Goal: Task Accomplishment & Management: Complete application form

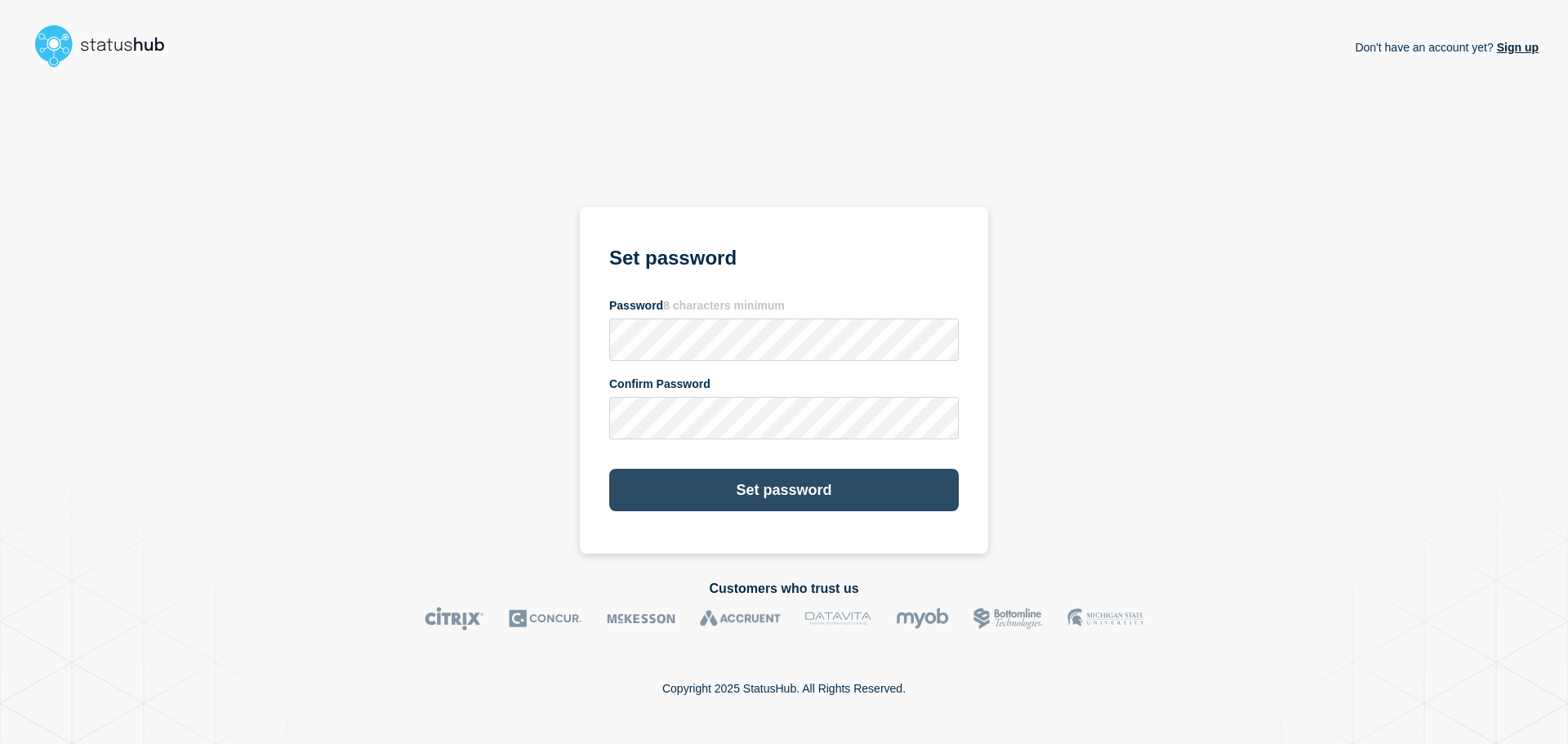
click at [828, 492] on button "Set password" at bounding box center [784, 490] width 350 height 42
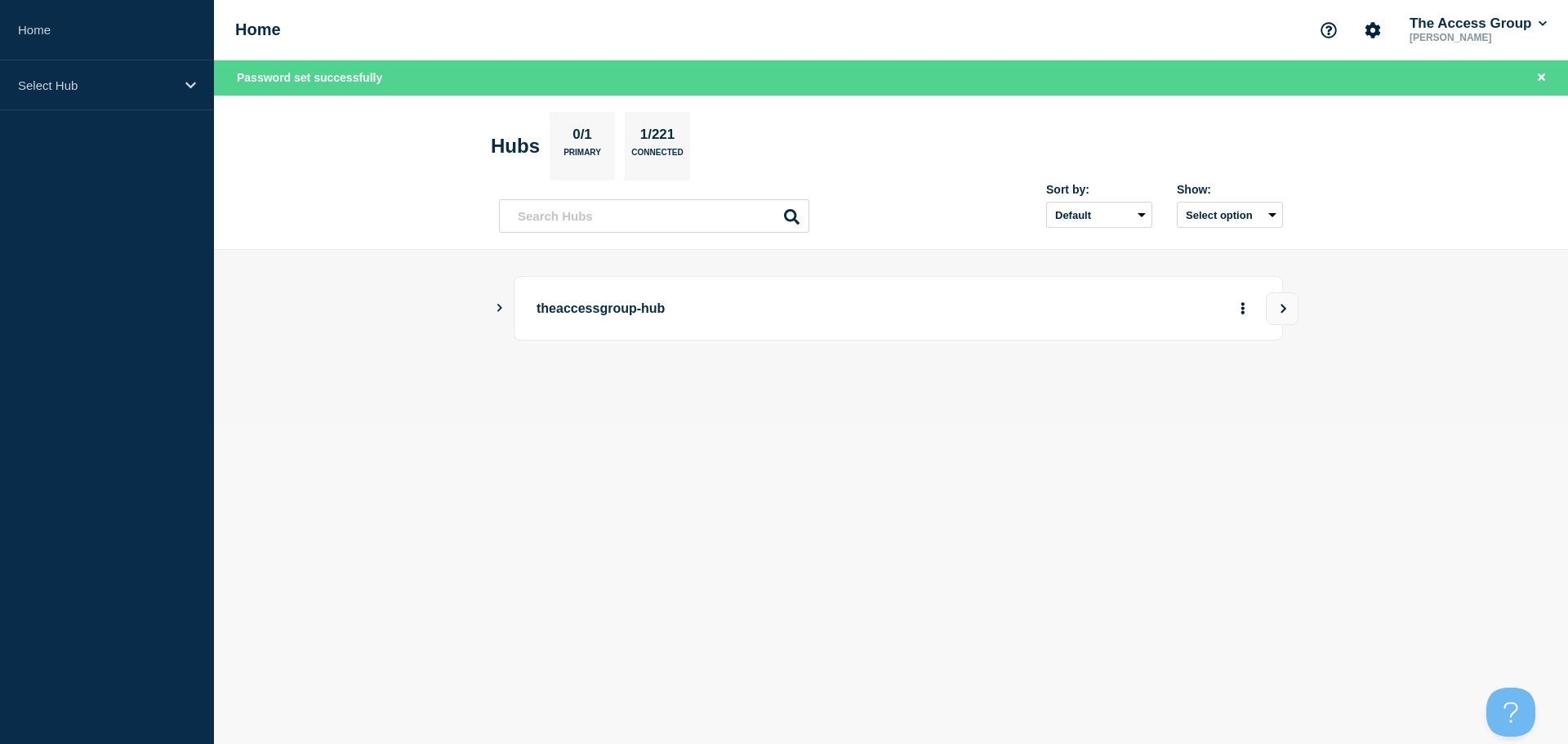
click at [735, 414] on main "theaccessgroup-hub" at bounding box center [890, 335] width 1354 height 171
drag, startPoint x: 1343, startPoint y: 0, endPoint x: 733, endPoint y: 464, distance: 766.4
click at [736, 464] on body "Home Select Hub Home The Access Group [PERSON_NAME] Password set successfully H…" at bounding box center [784, 372] width 1568 height 744
click at [163, 89] on p "Select Hub" at bounding box center [96, 85] width 157 height 14
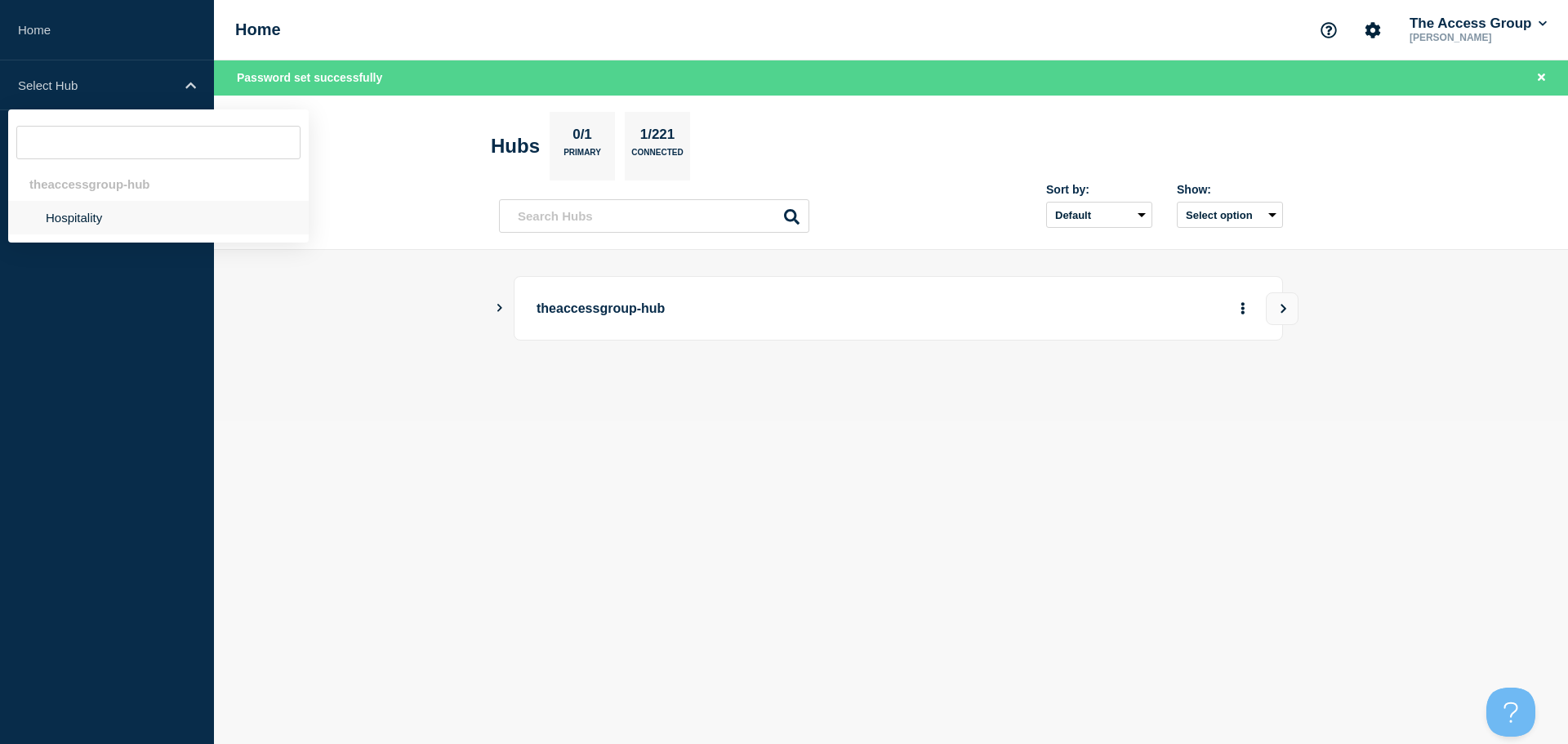
click at [84, 227] on li "Hospitality" at bounding box center [159, 218] width 301 height 34
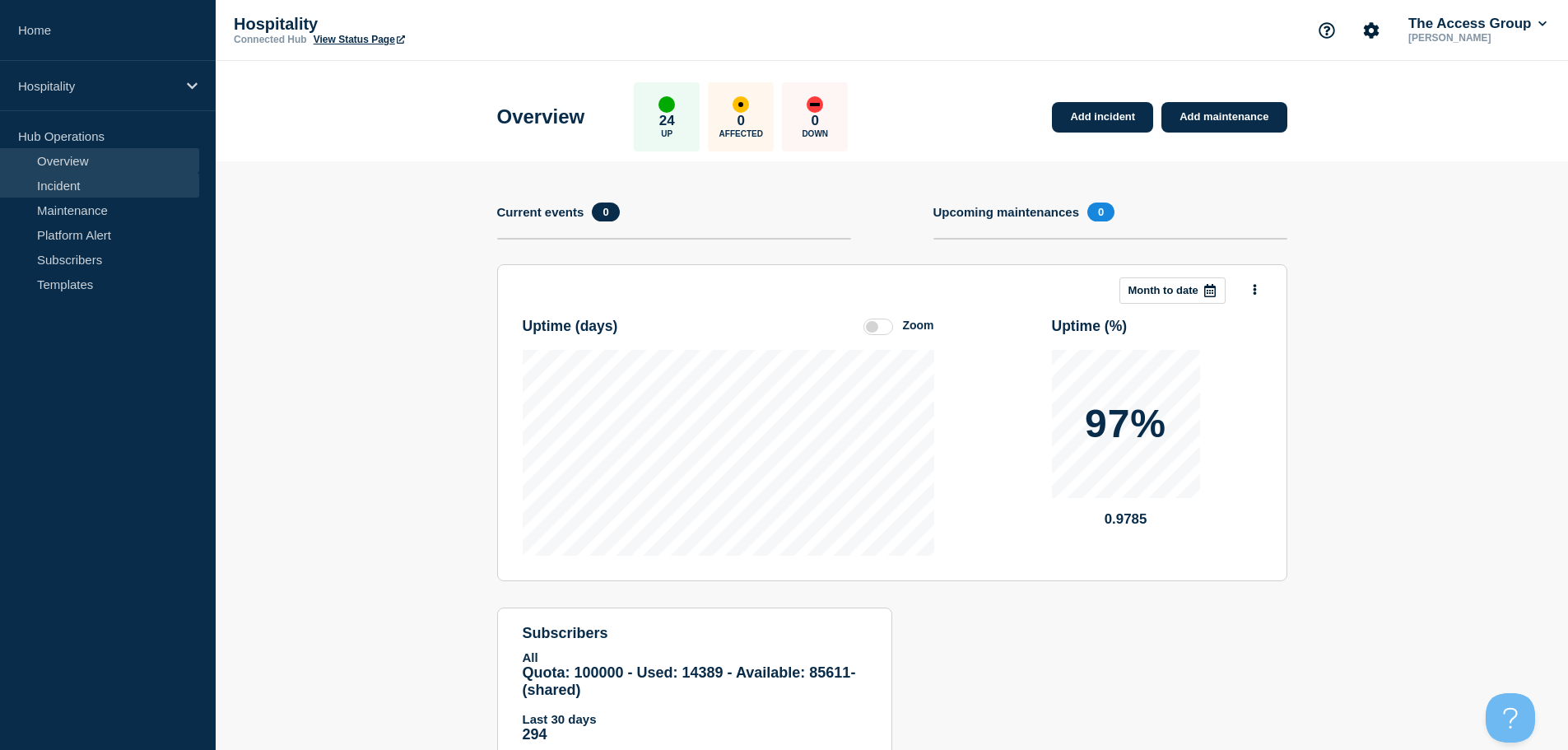
click at [77, 187] on link "Incident" at bounding box center [100, 185] width 199 height 25
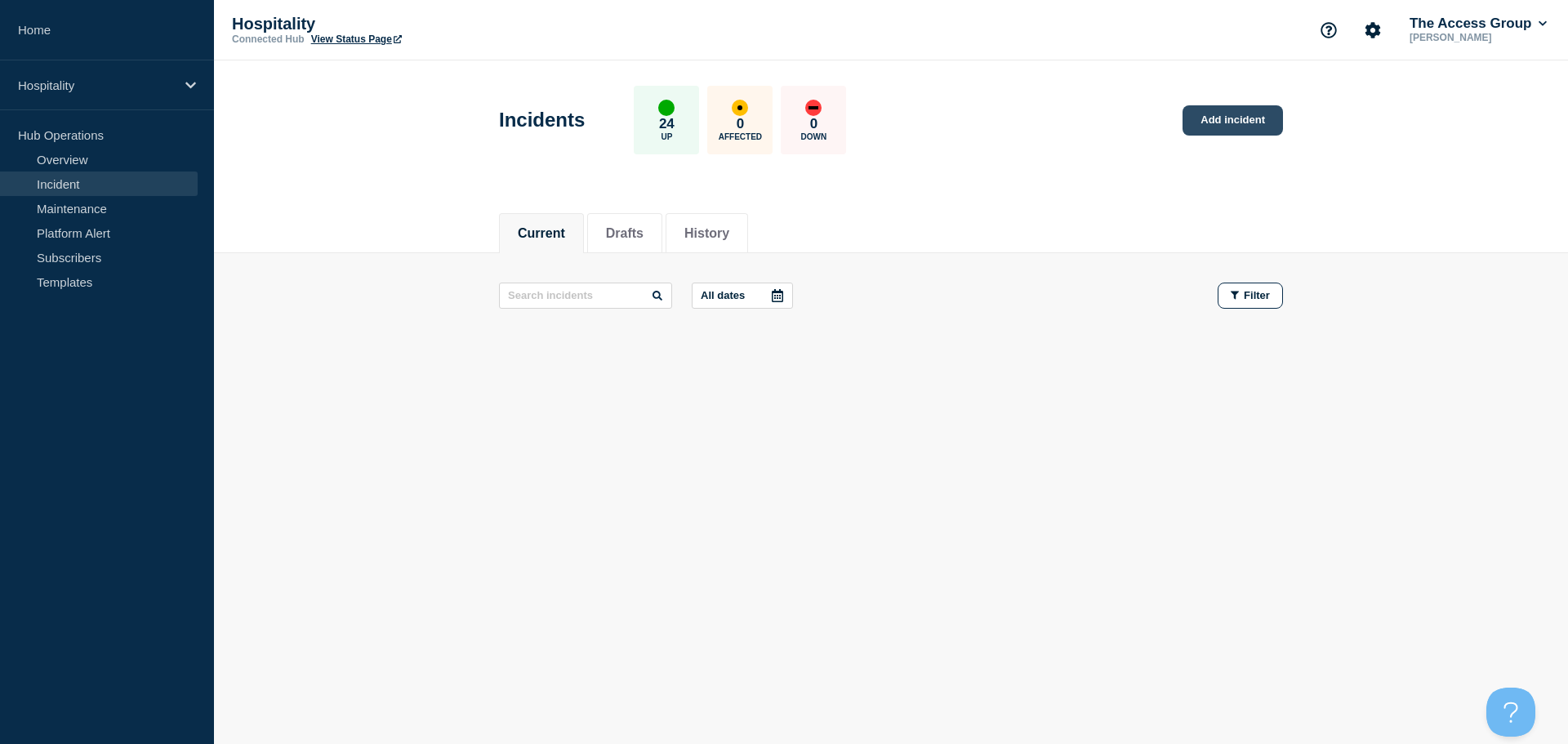
click at [1263, 117] on link "Add incident" at bounding box center [1232, 121] width 100 height 30
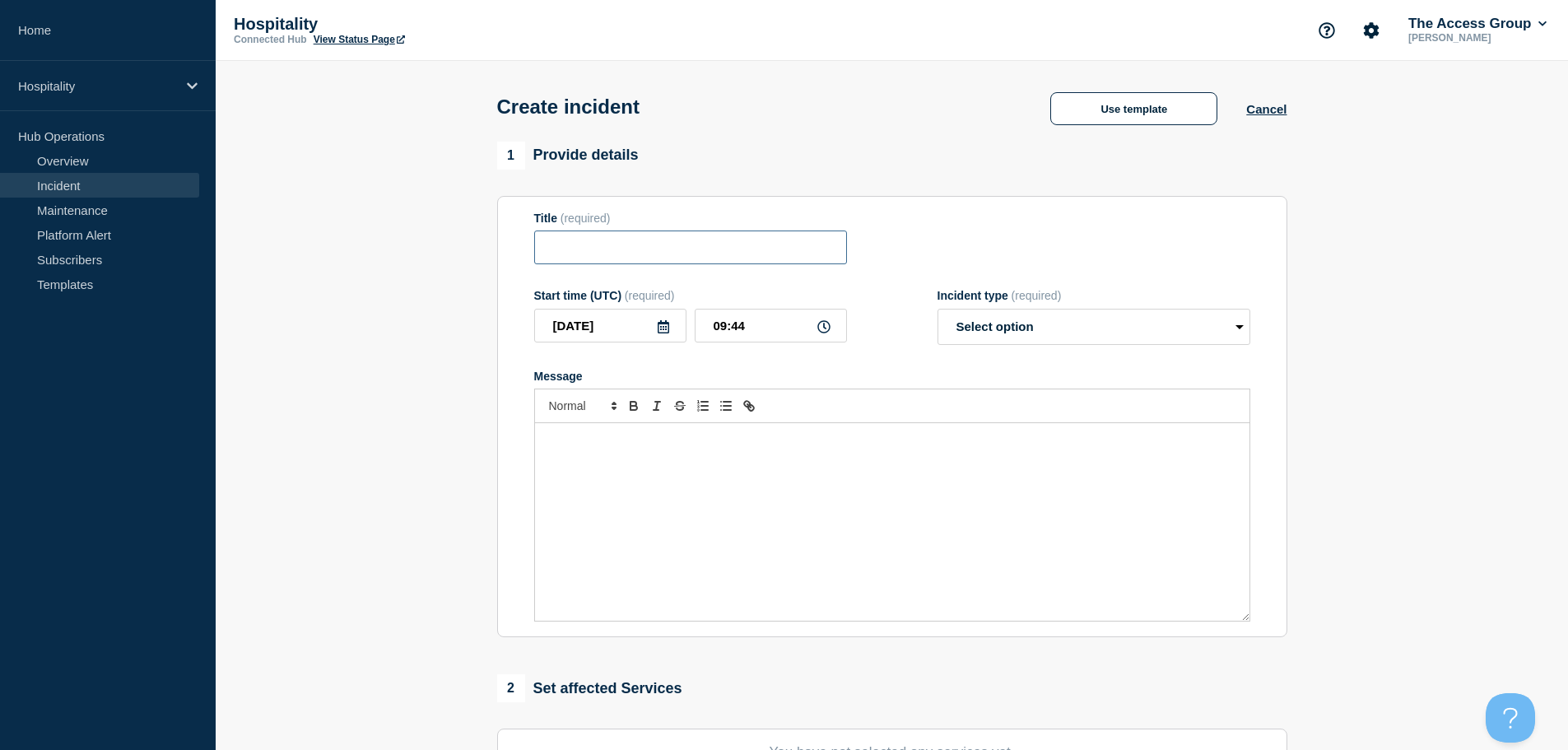
click at [581, 243] on input "Title" at bounding box center [691, 248] width 313 height 34
click at [1054, 323] on select "Select option Investigating Identified Monitoring" at bounding box center [1095, 327] width 313 height 37
click at [707, 489] on div "Message" at bounding box center [892, 522] width 714 height 198
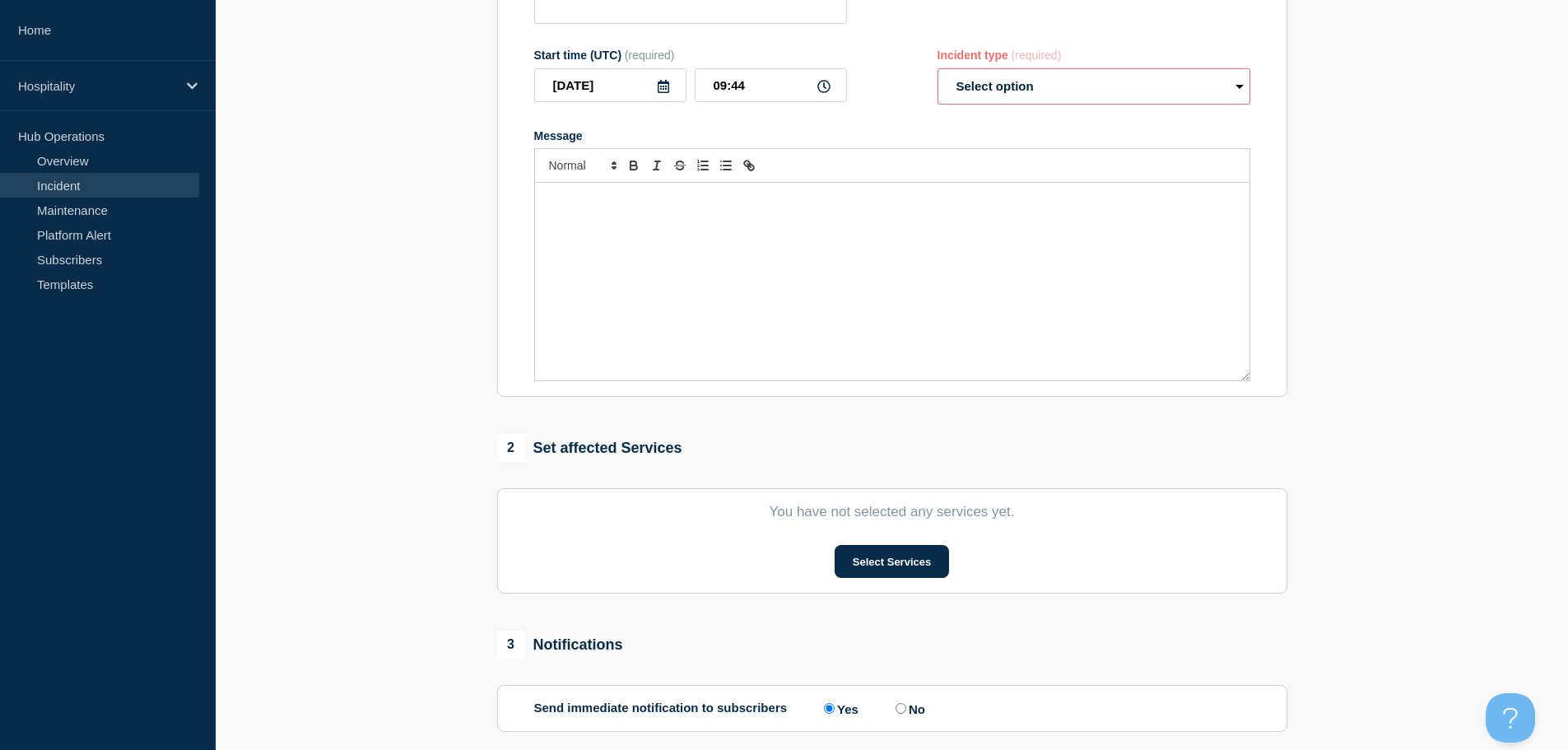
scroll to position [247, 0]
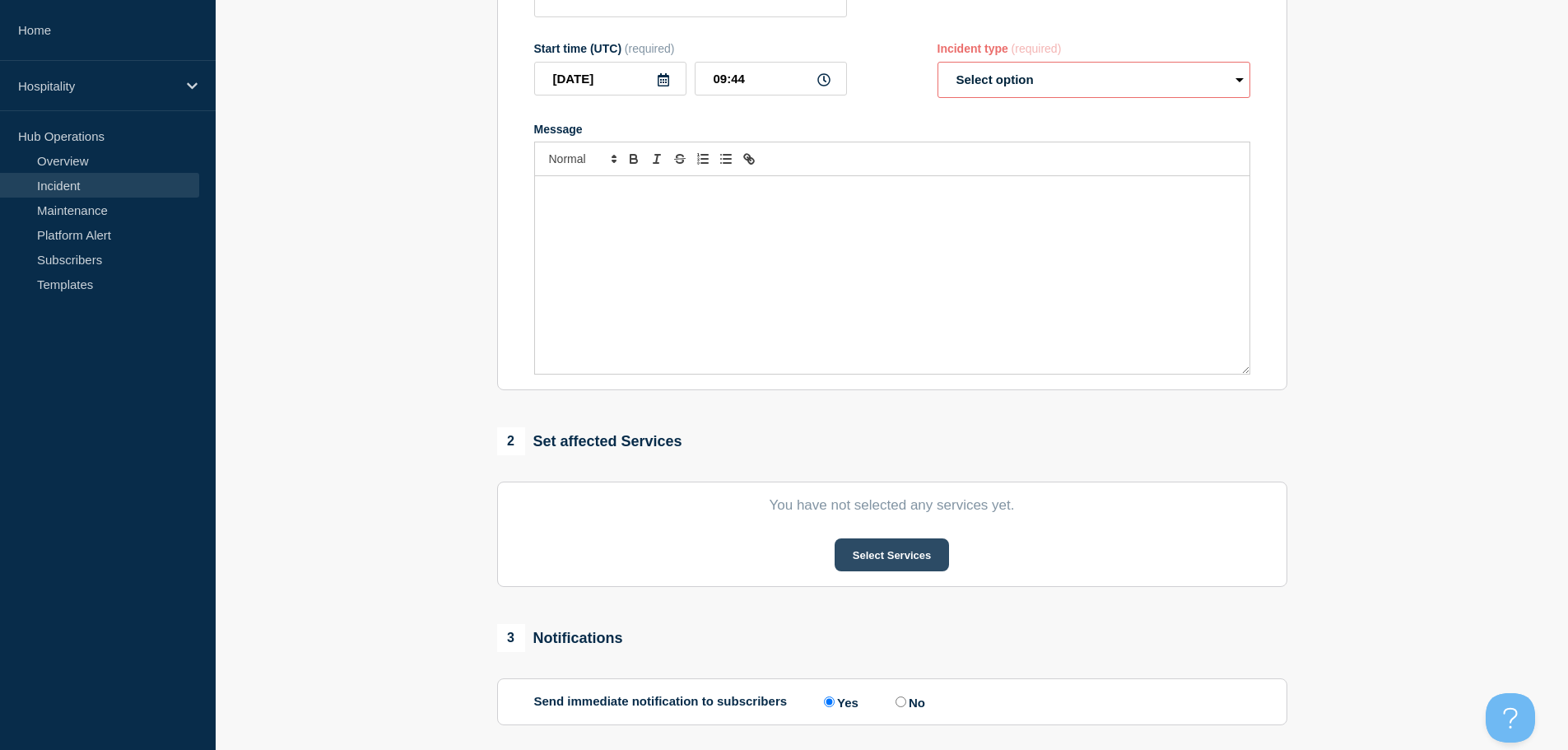
click at [885, 561] on button "Select Services" at bounding box center [892, 554] width 114 height 33
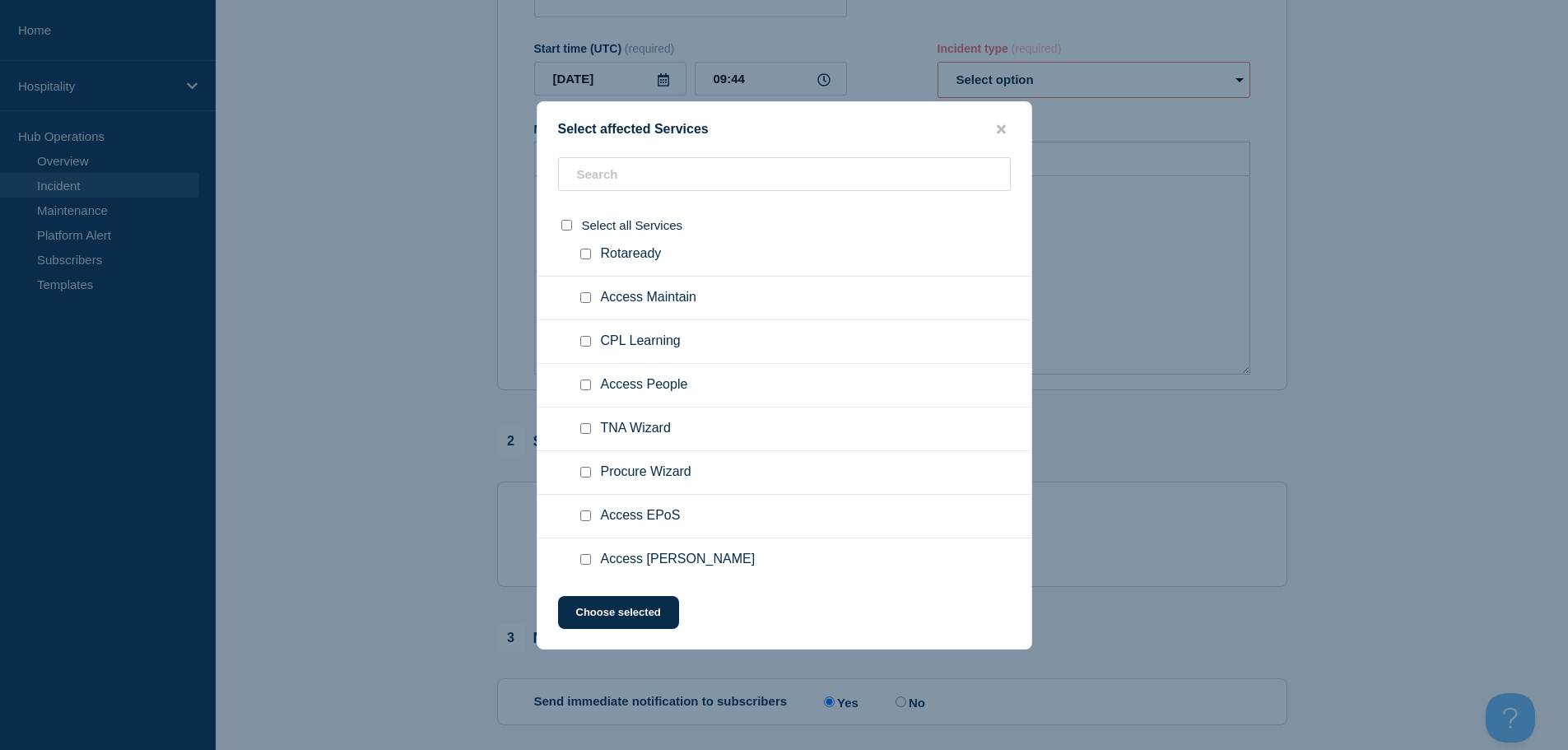
scroll to position [763, 0]
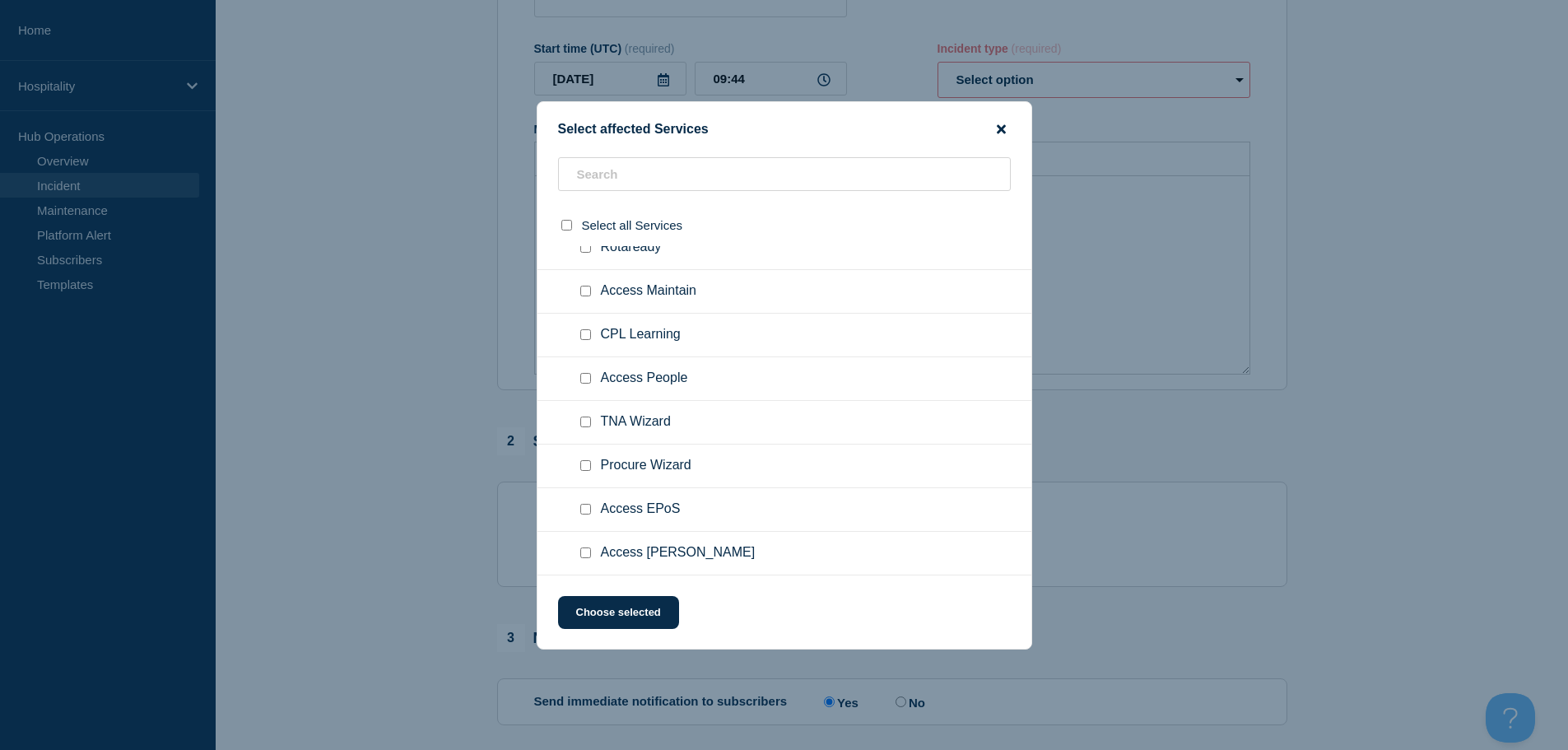
click at [1001, 128] on icon "close button" at bounding box center [1001, 129] width 9 height 9
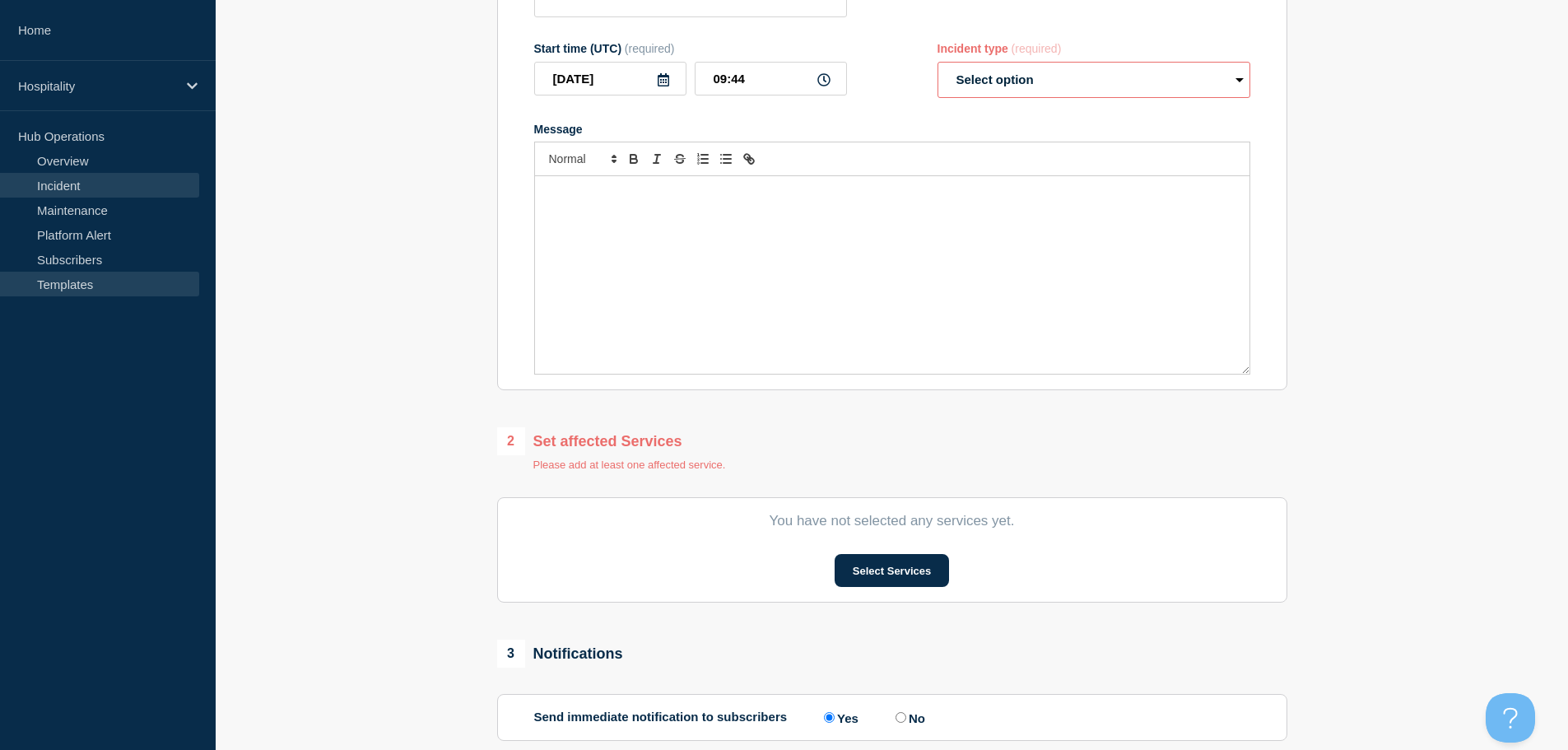
click at [84, 288] on link "Templates" at bounding box center [100, 283] width 199 height 25
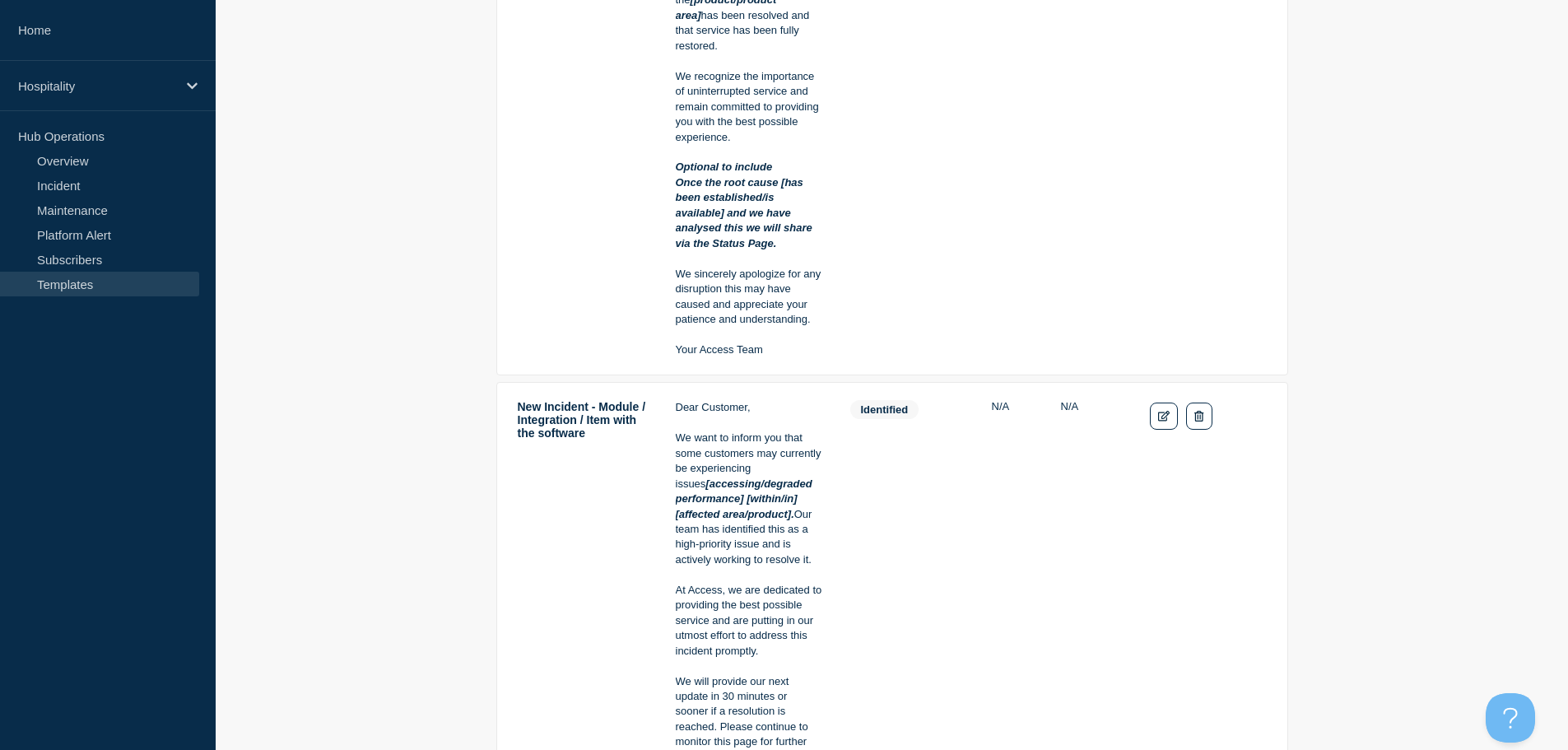
scroll to position [278, 0]
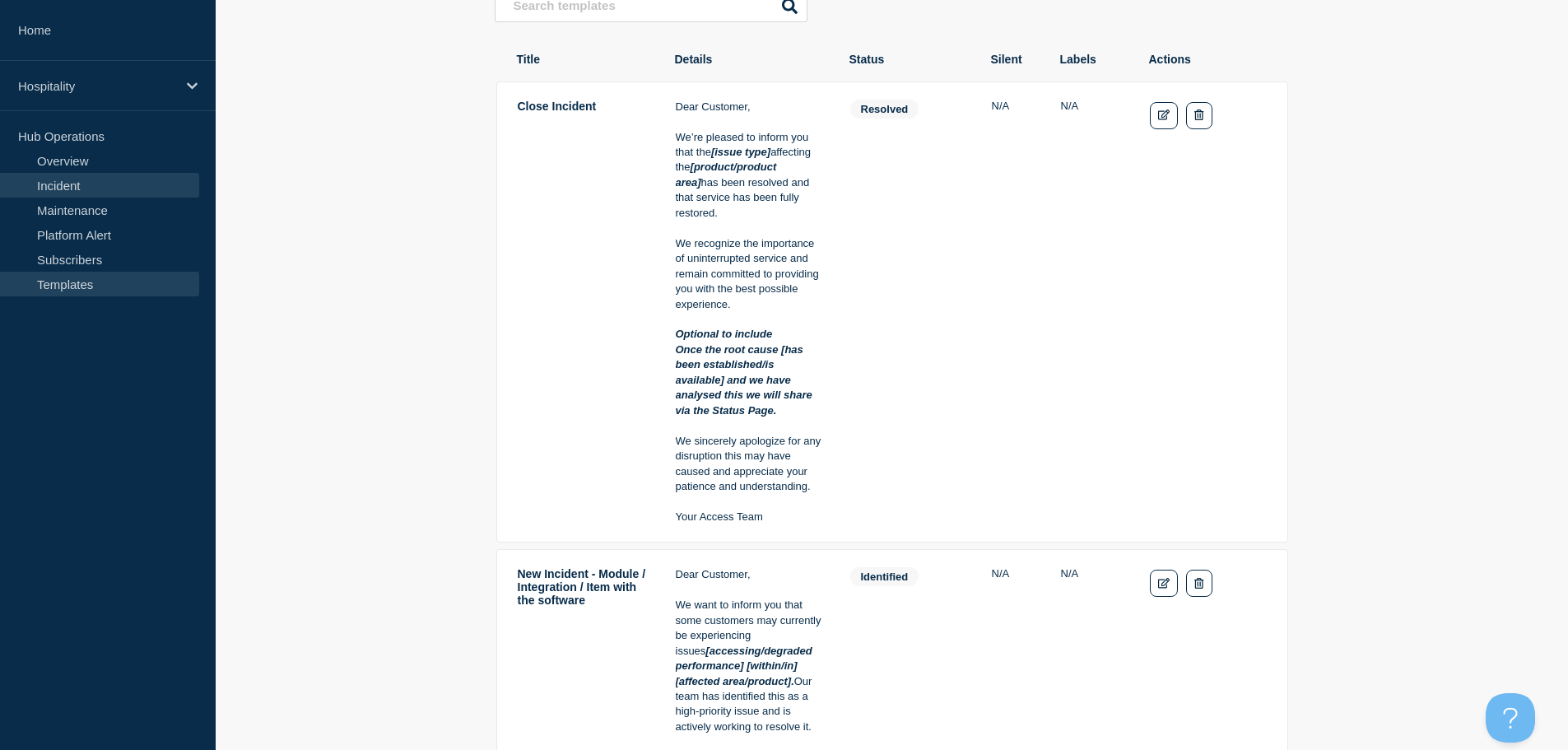
drag, startPoint x: 78, startPoint y: 180, endPoint x: 106, endPoint y: 190, distance: 29.7
click at [78, 180] on link "Incident" at bounding box center [100, 185] width 199 height 25
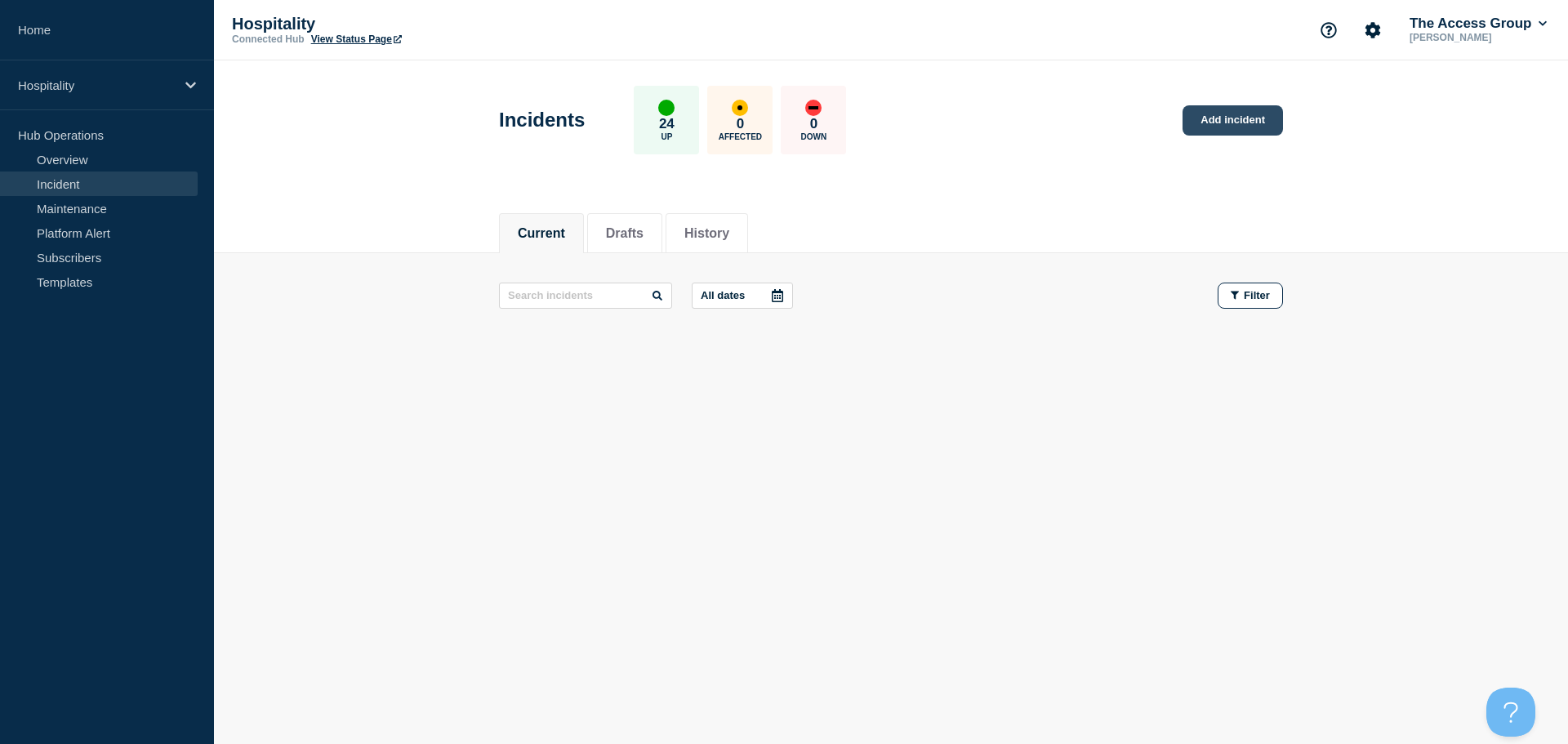
click at [1256, 119] on link "Add incident" at bounding box center [1232, 121] width 100 height 30
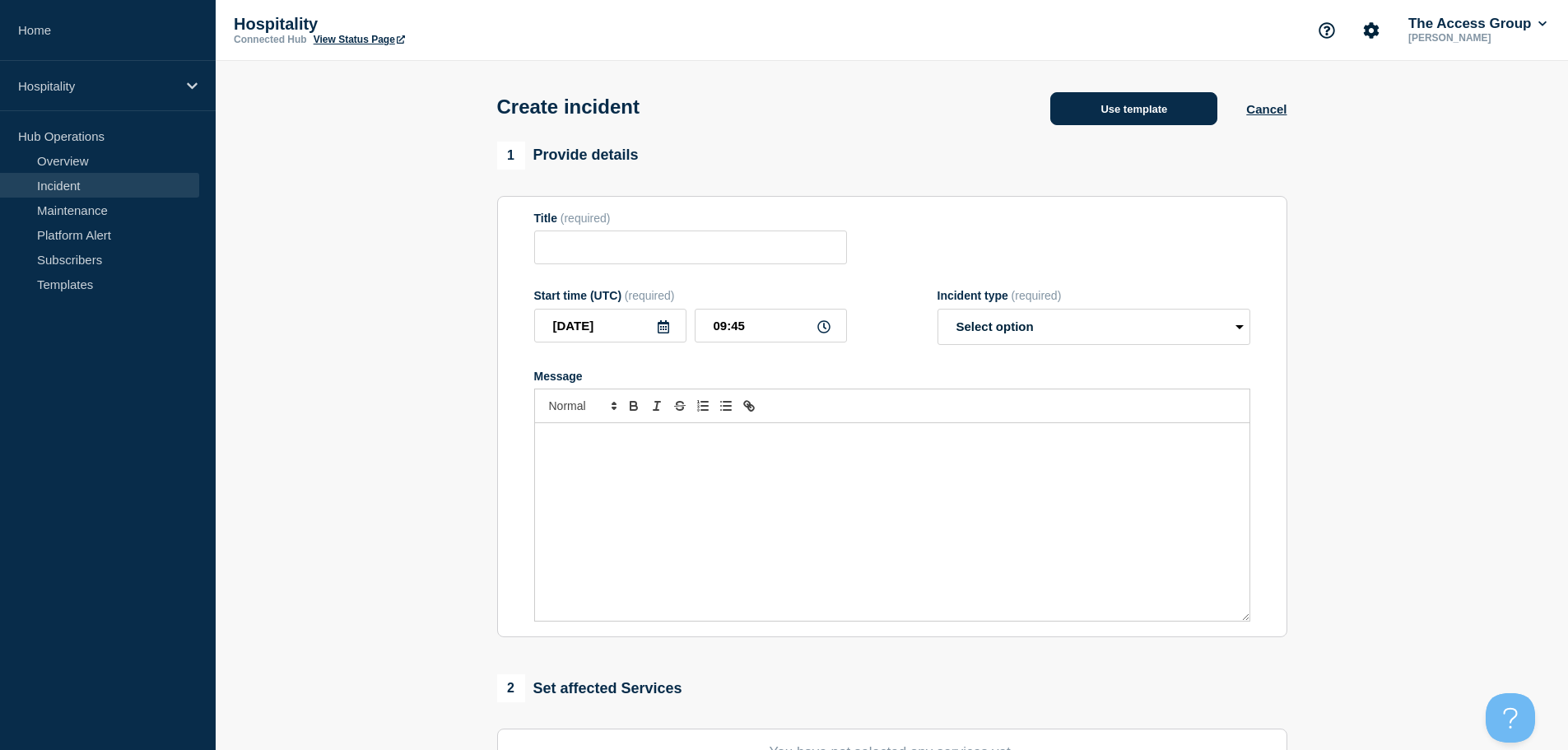
click at [1155, 106] on button "Use template" at bounding box center [1134, 108] width 167 height 33
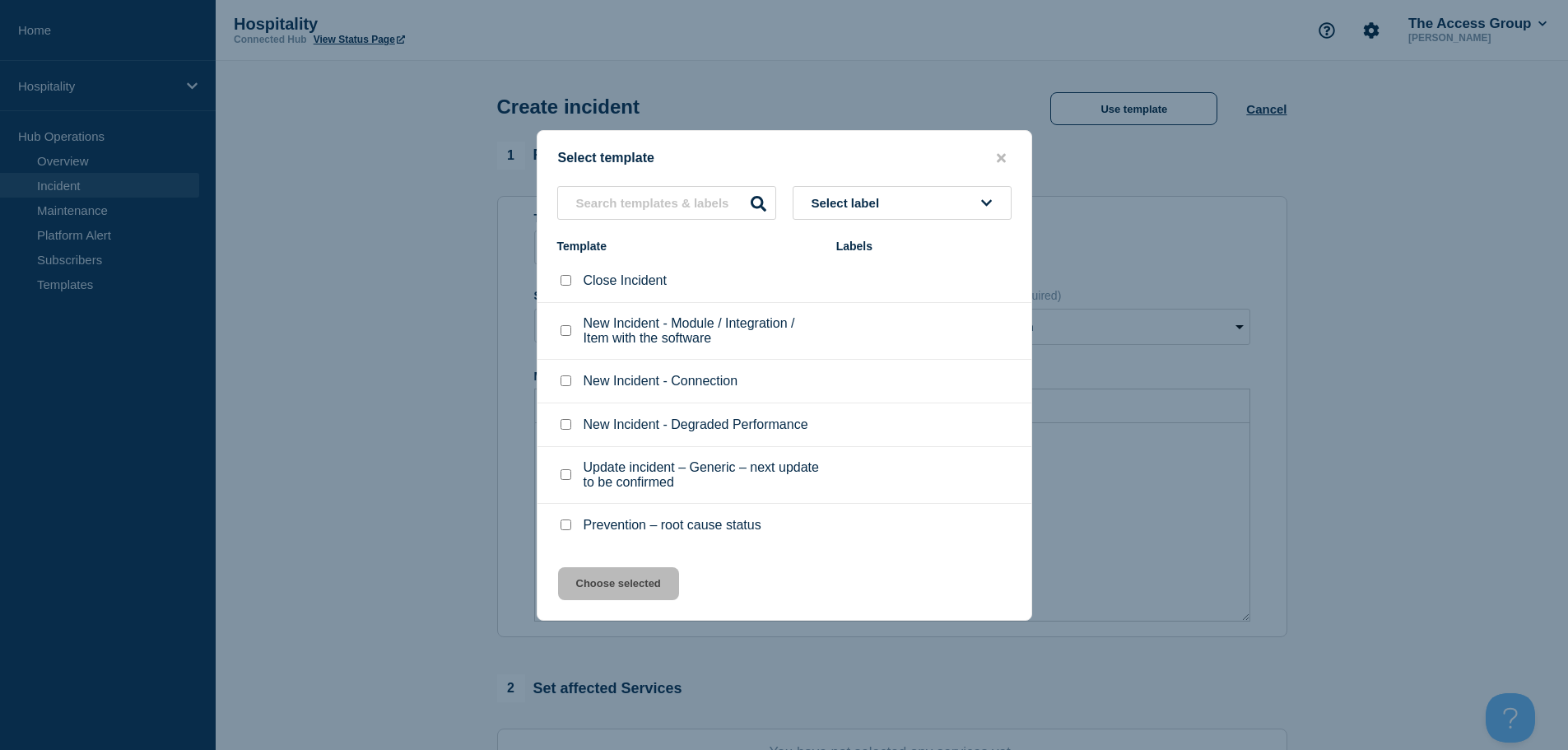
click at [566, 381] on input "New Incident - Connection checkbox" at bounding box center [566, 381] width 11 height 11
checkbox input "true"
click at [609, 575] on button "Choose selected" at bounding box center [619, 583] width 121 height 33
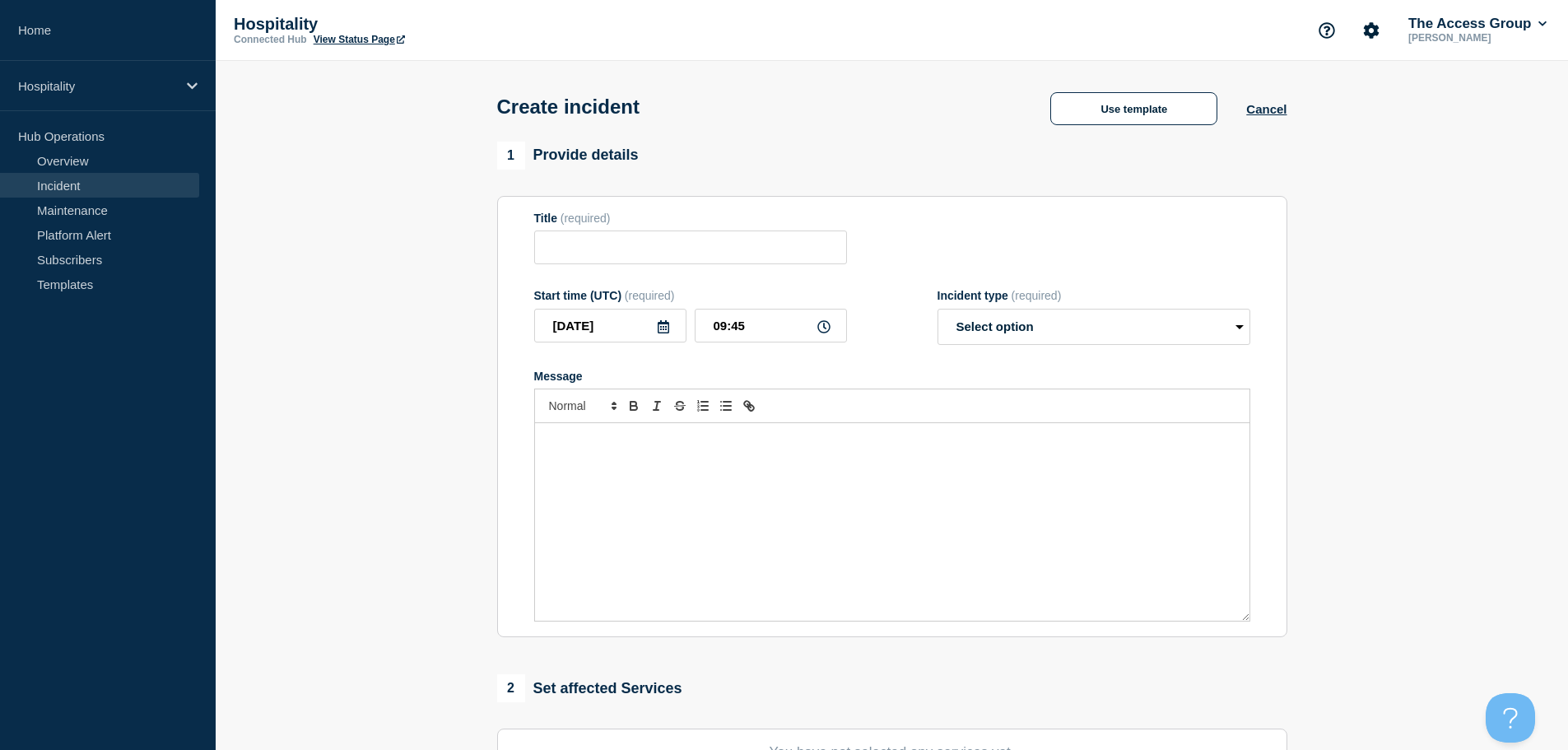
type input "New Incident - Connection"
select select "identified"
radio input "false"
radio input "true"
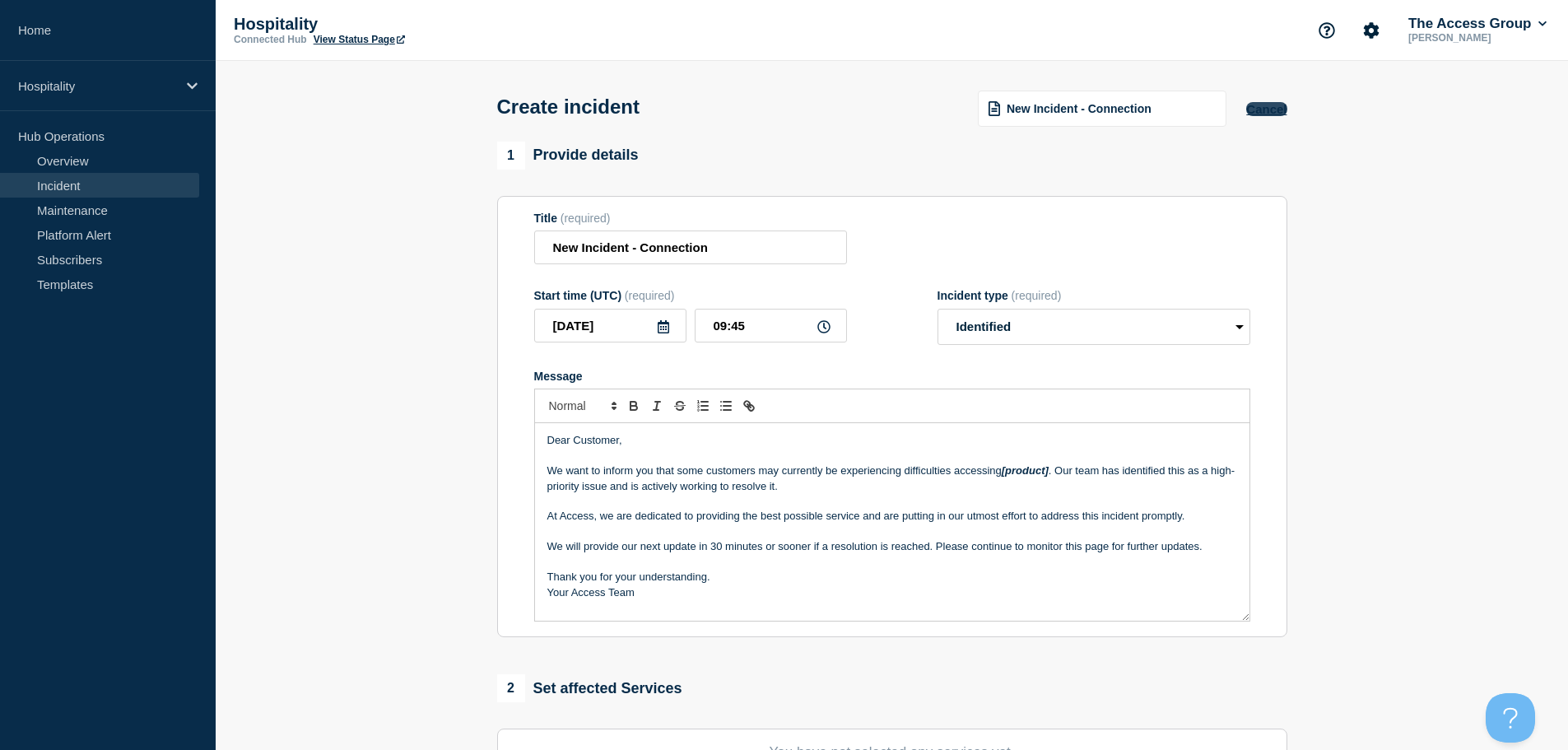
click at [1274, 109] on button "Cancel" at bounding box center [1266, 109] width 40 height 14
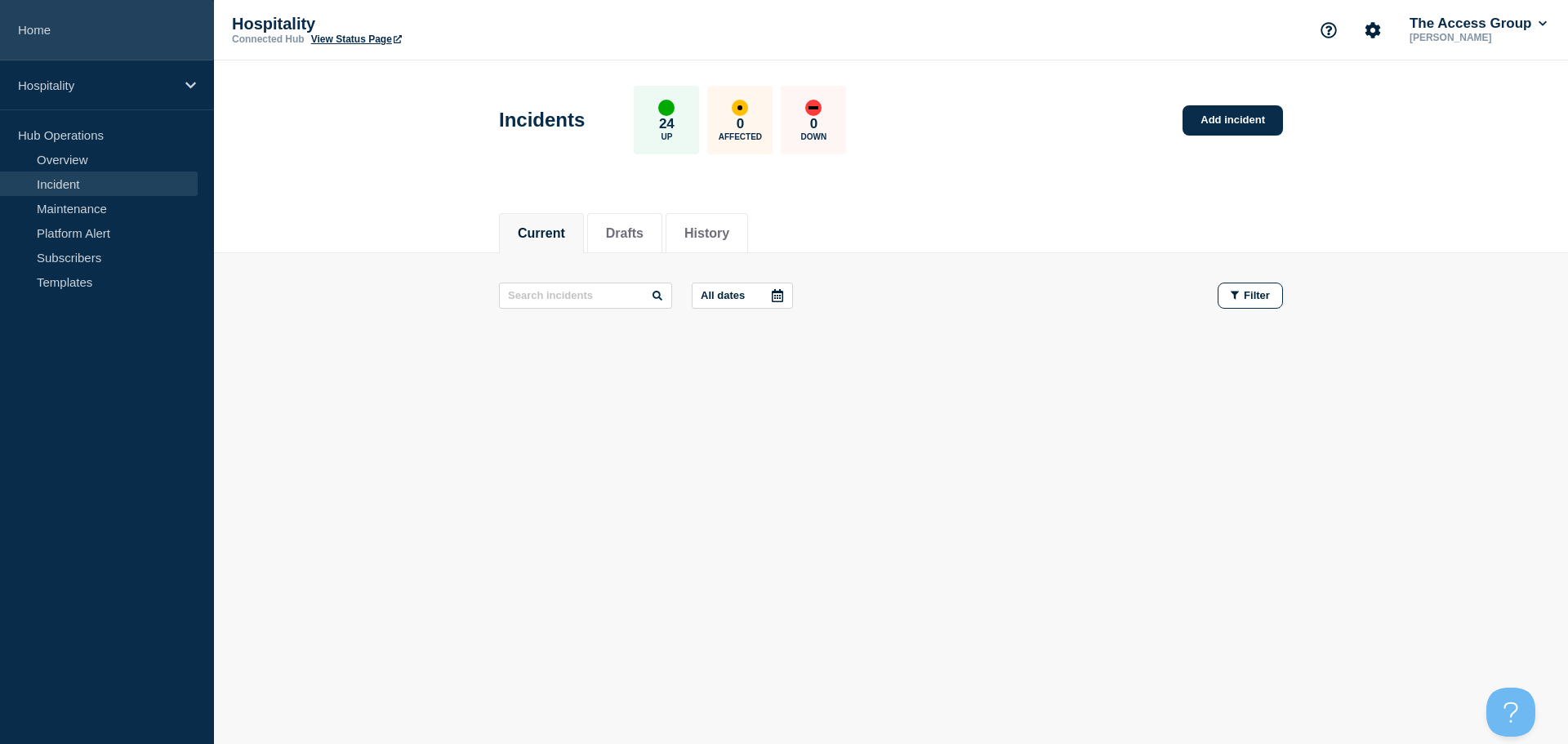
click at [56, 32] on link "Home" at bounding box center [106, 30] width 214 height 61
